Goal: Obtain resource: Obtain resource

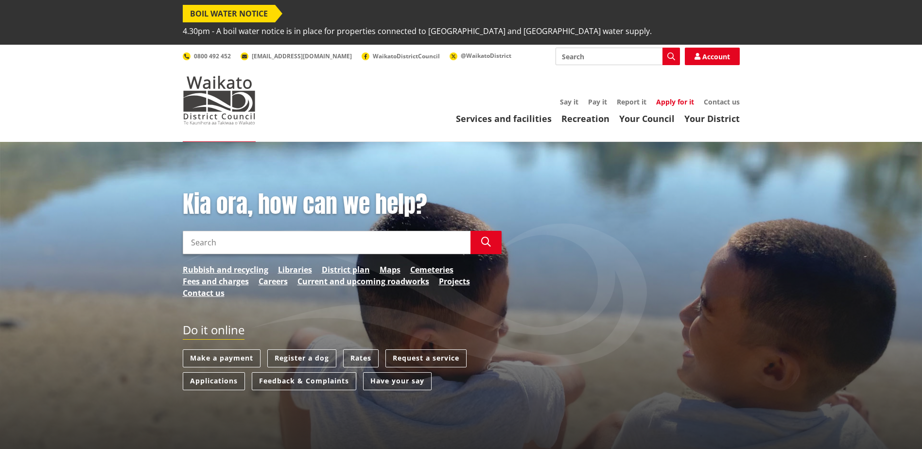
click at [680, 97] on link "Apply for it" at bounding box center [675, 101] width 38 height 9
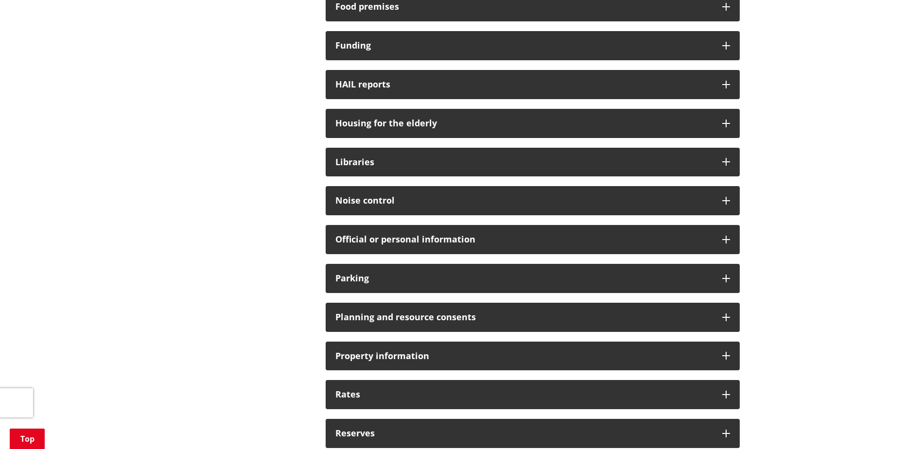
scroll to position [583, 0]
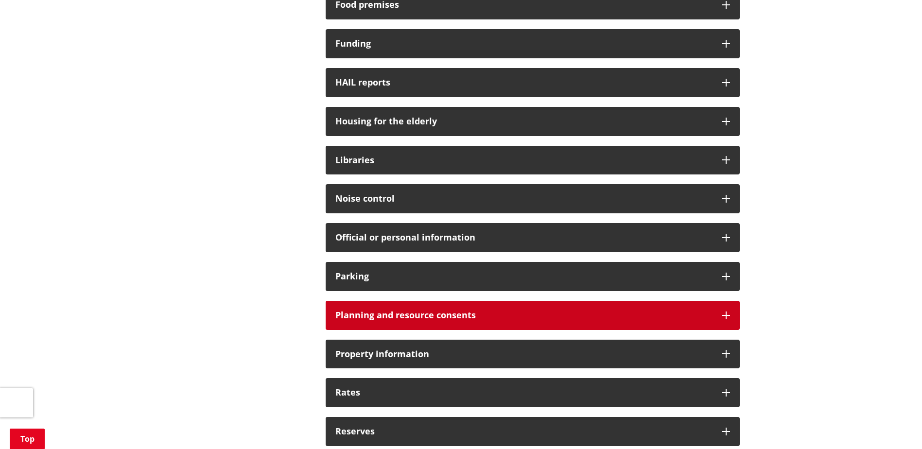
click at [344, 311] on h3 "Planning and resource consents" at bounding box center [523, 316] width 377 height 10
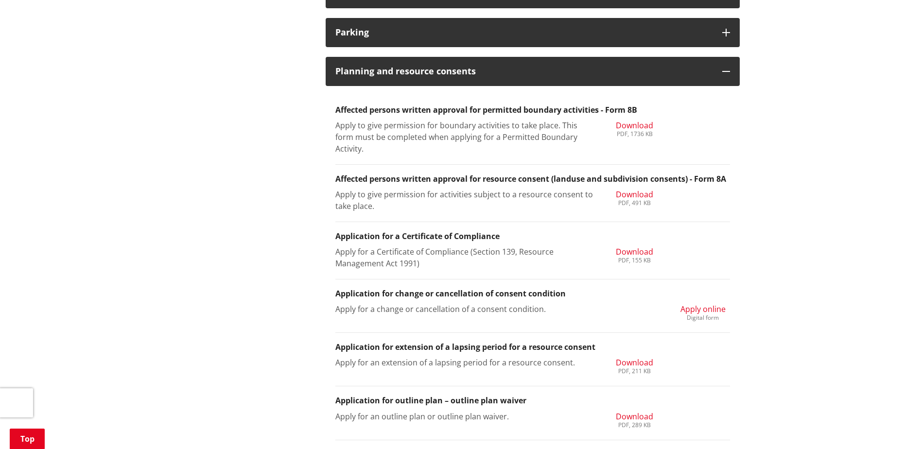
scroll to position [826, 0]
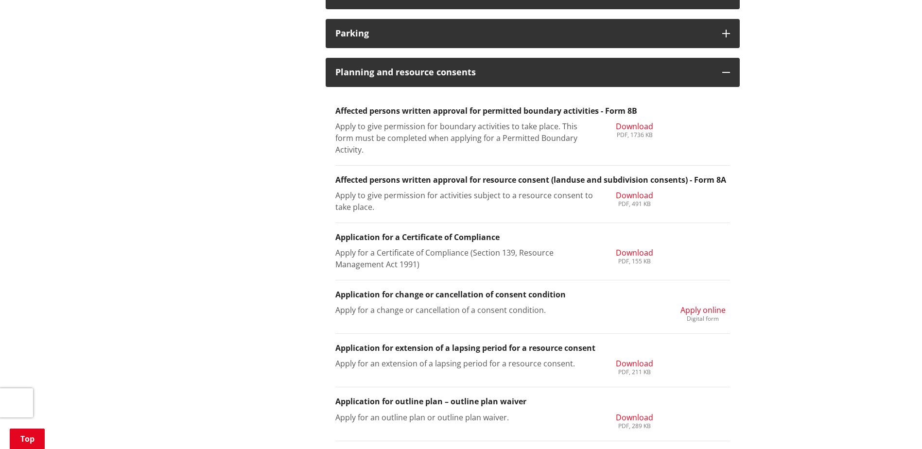
click at [637, 121] on span "Download" at bounding box center [634, 126] width 37 height 11
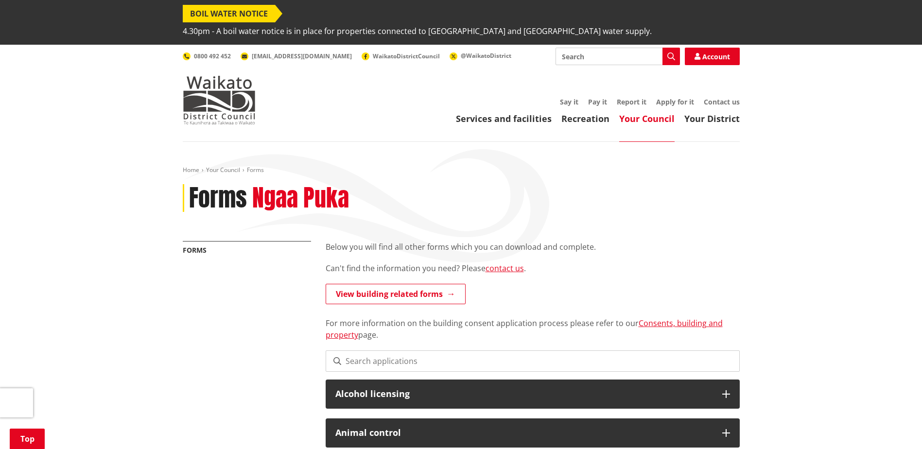
scroll to position [826, 0]
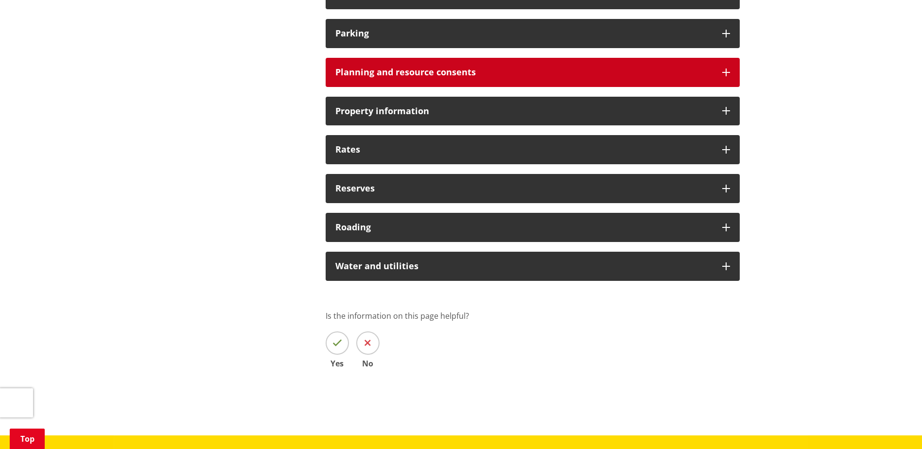
click at [377, 68] on h3 "Planning and resource consents" at bounding box center [523, 73] width 377 height 10
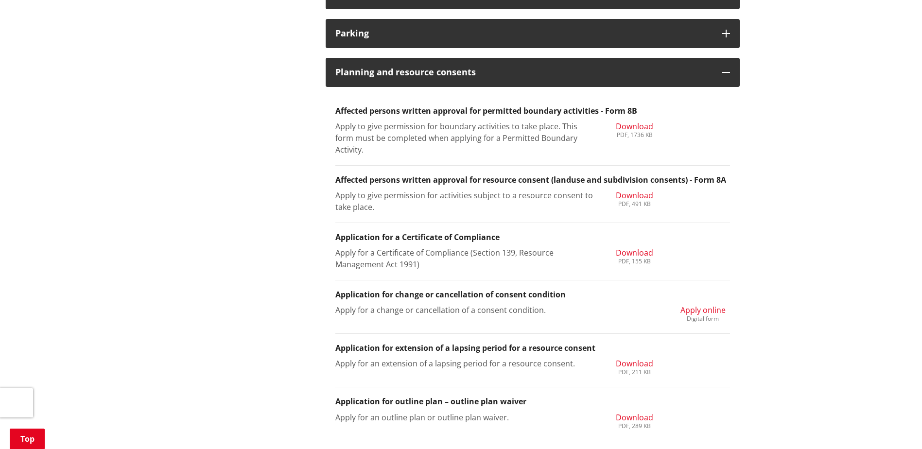
click at [632, 190] on span "Download" at bounding box center [634, 195] width 37 height 11
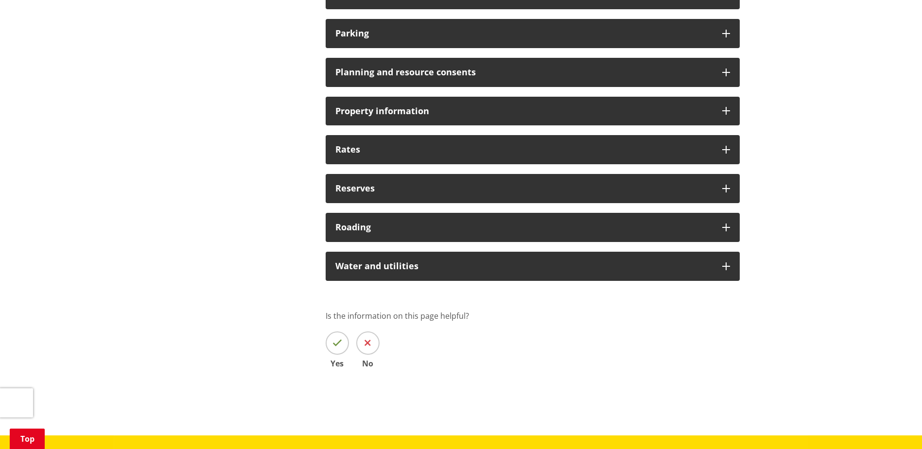
scroll to position [680, 0]
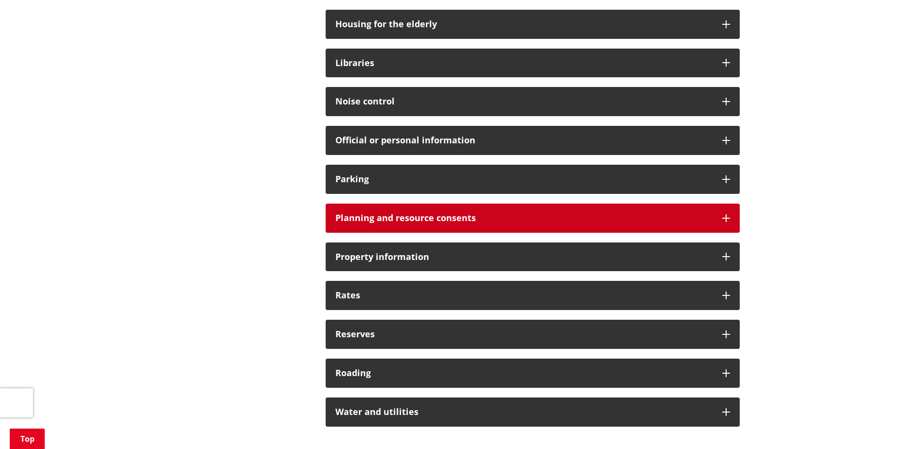
click at [431, 211] on div "Planning and resource consents" at bounding box center [533, 218] width 414 height 29
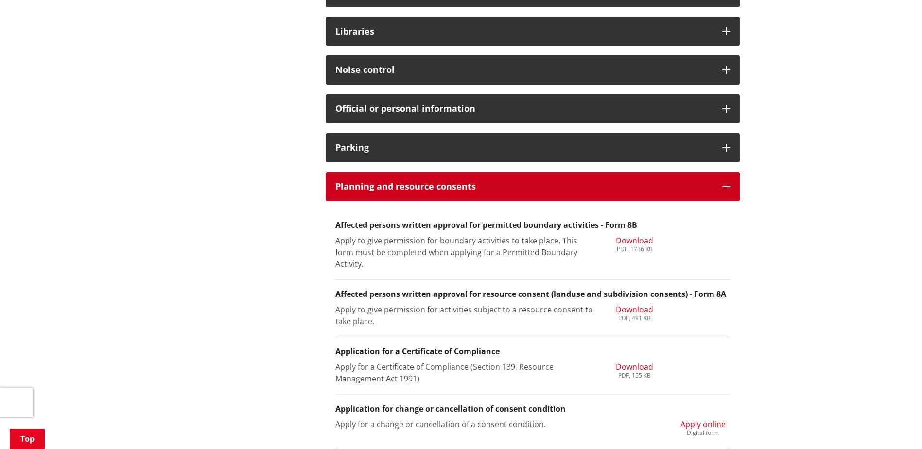
scroll to position [729, 0]
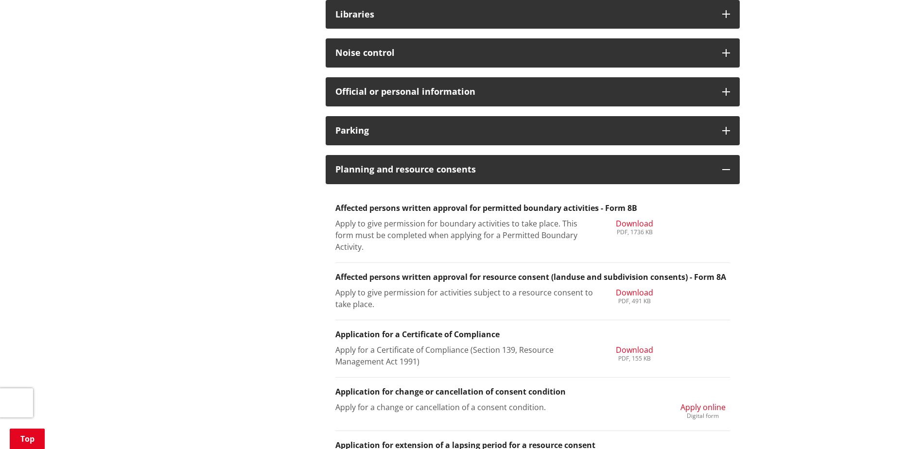
click at [639, 287] on span "Download" at bounding box center [634, 292] width 37 height 11
